Goal: Information Seeking & Learning: Learn about a topic

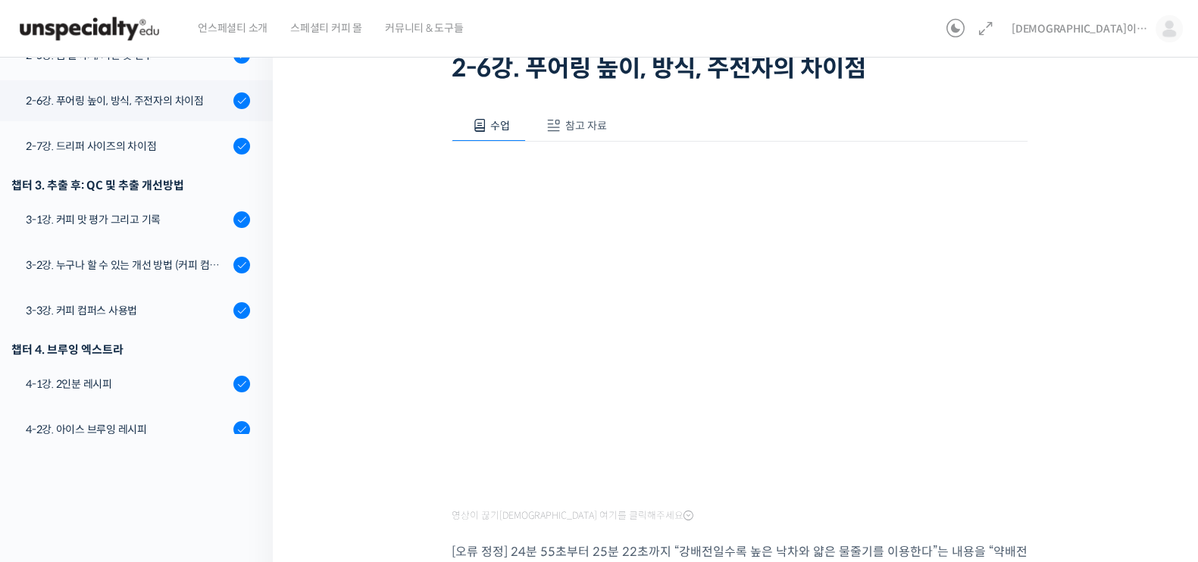
scroll to position [586, 0]
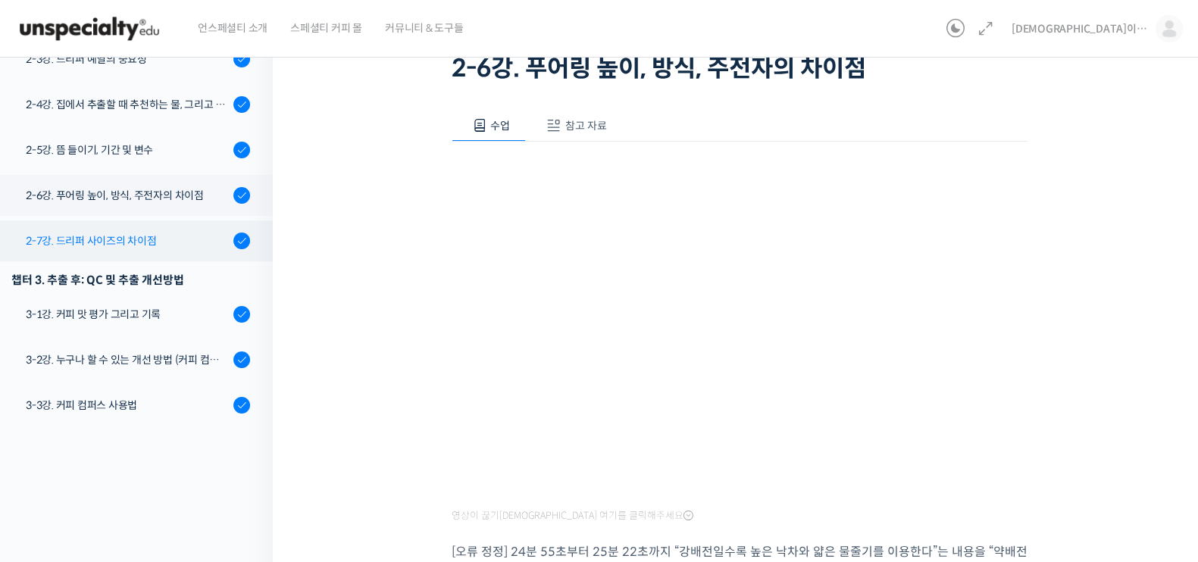
click at [158, 233] on div "2-7강. 드리퍼 사이즈의 차이점" at bounding box center [127, 241] width 203 height 17
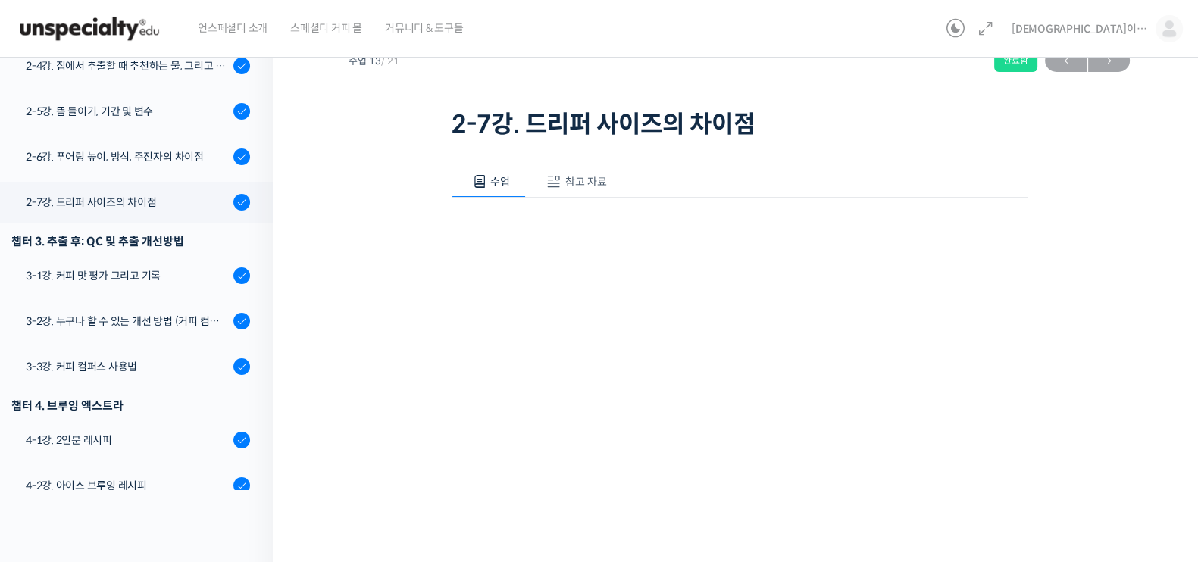
scroll to position [180, 0]
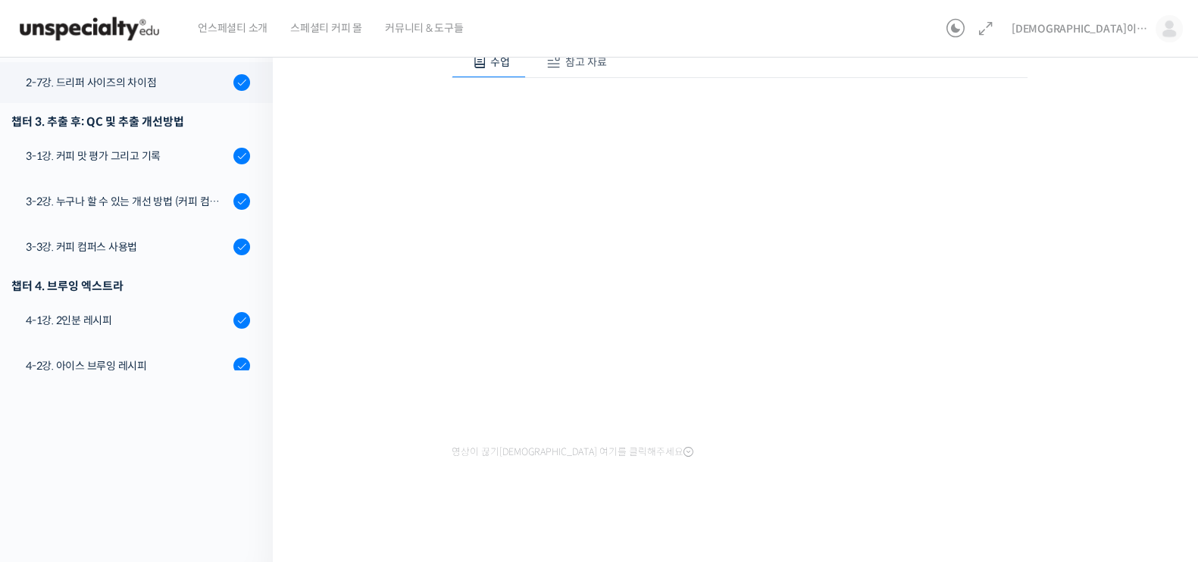
click at [1140, 333] on div "기초부터 고급까지, [DEMOGRAPHIC_DATA] 국가대표 [PERSON_NAME] 바리[PERSON_NAME]의 브루잉 클래스 2-7강.…" at bounding box center [739, 215] width 933 height 698
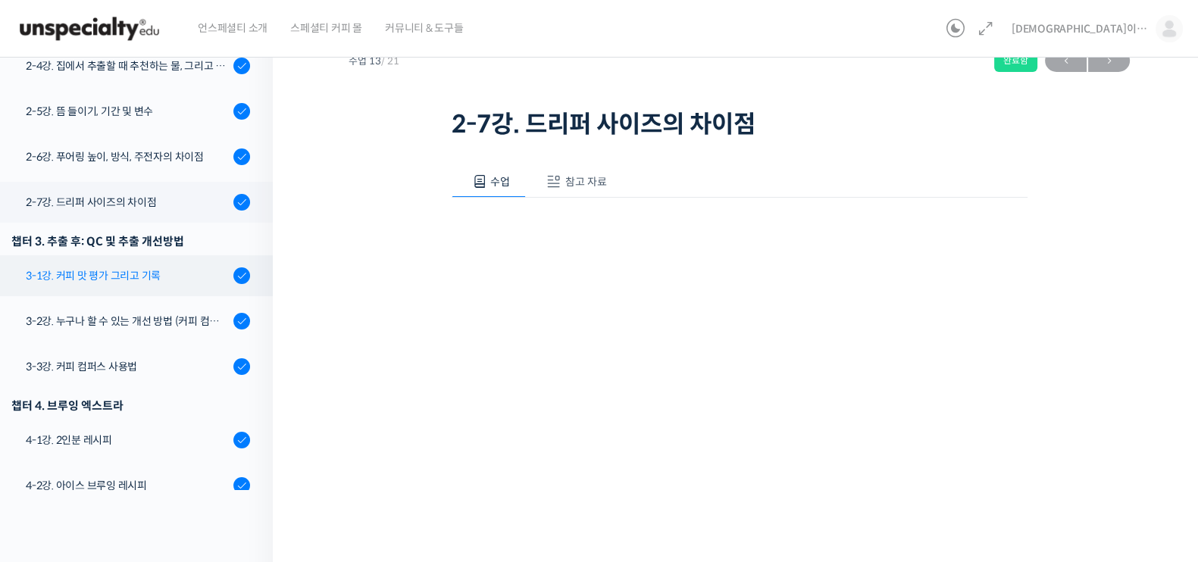
click at [152, 267] on div "3-1강. 커피 맛 평가 그리고 기록" at bounding box center [127, 275] width 203 height 17
